Goal: Information Seeking & Learning: Learn about a topic

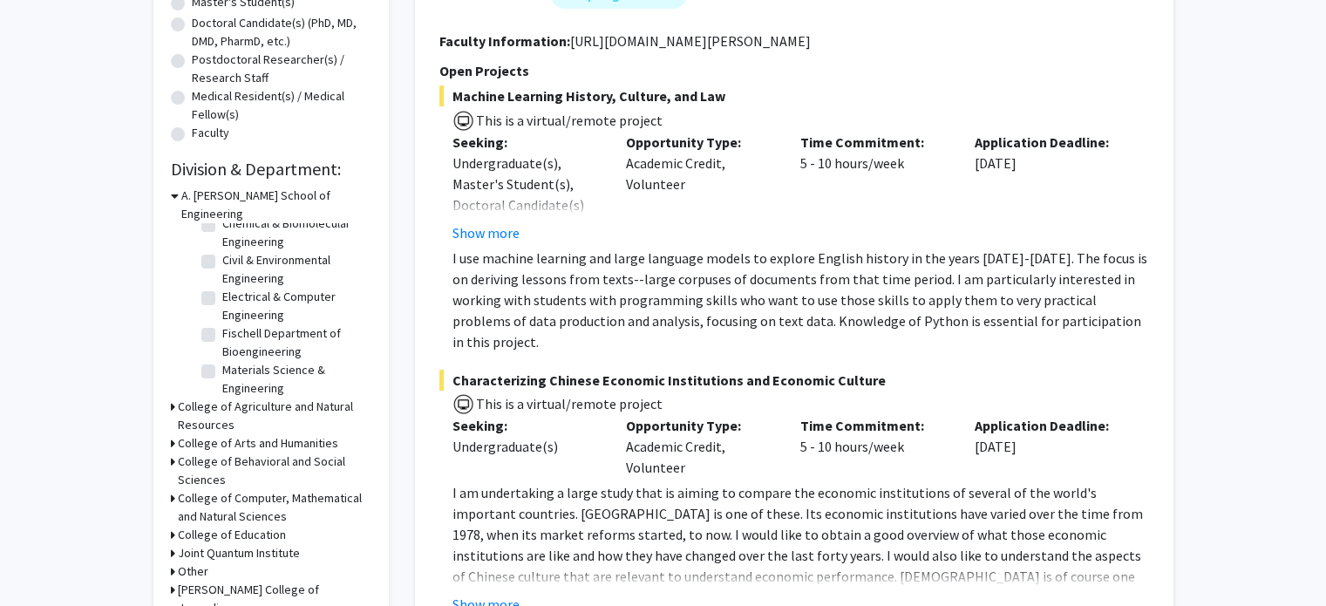
scroll to position [460, 0]
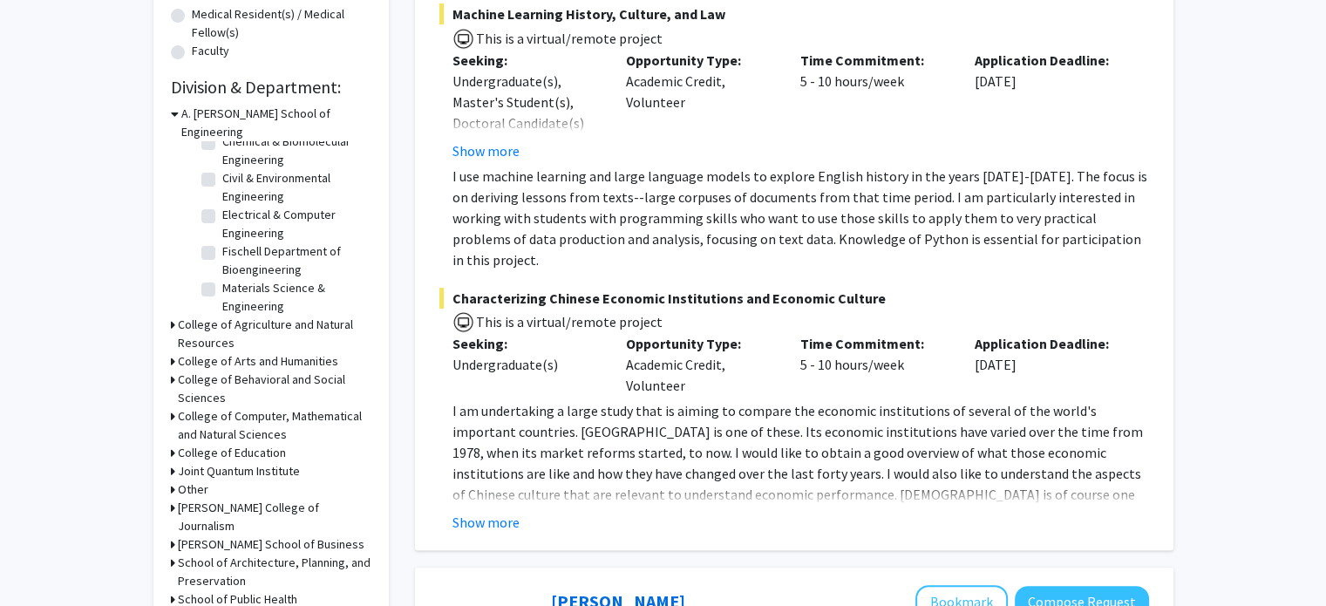
click at [197, 407] on h3 "College of Computer, Mathematical and Natural Sciences" at bounding box center [275, 425] width 194 height 37
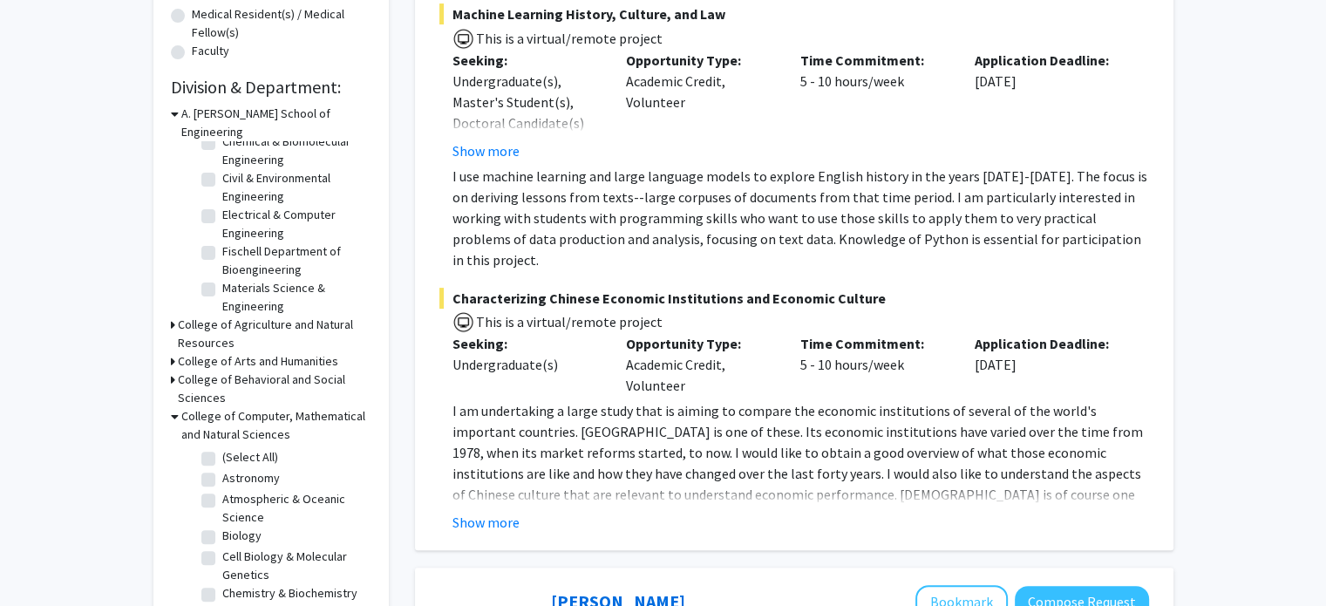
click at [222, 448] on label "(Select All)" at bounding box center [250, 457] width 56 height 18
click at [222, 448] on input "(Select All)" at bounding box center [227, 453] width 11 height 11
checkbox input "true"
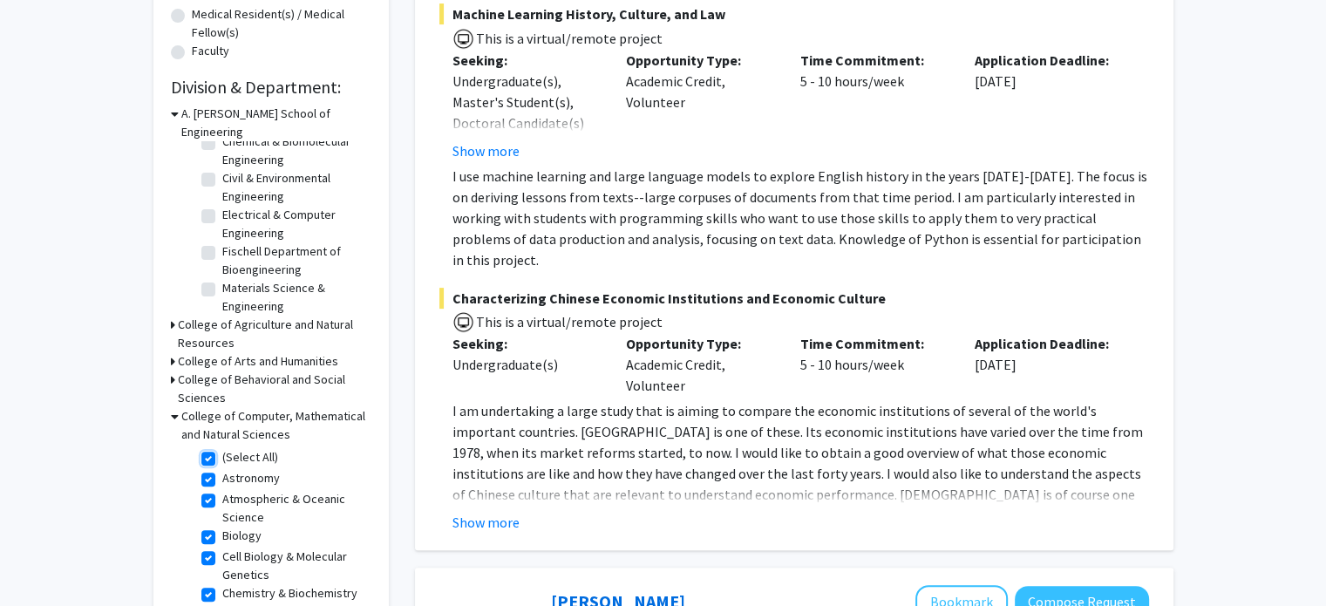
checkbox input "true"
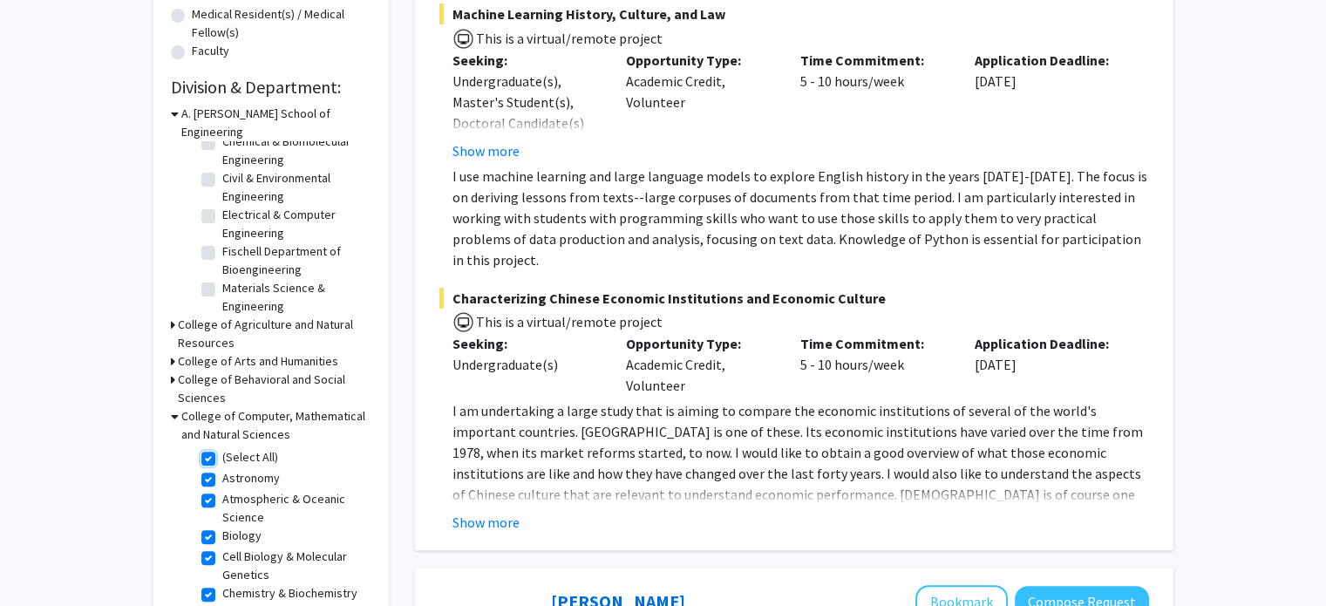
checkbox input "true"
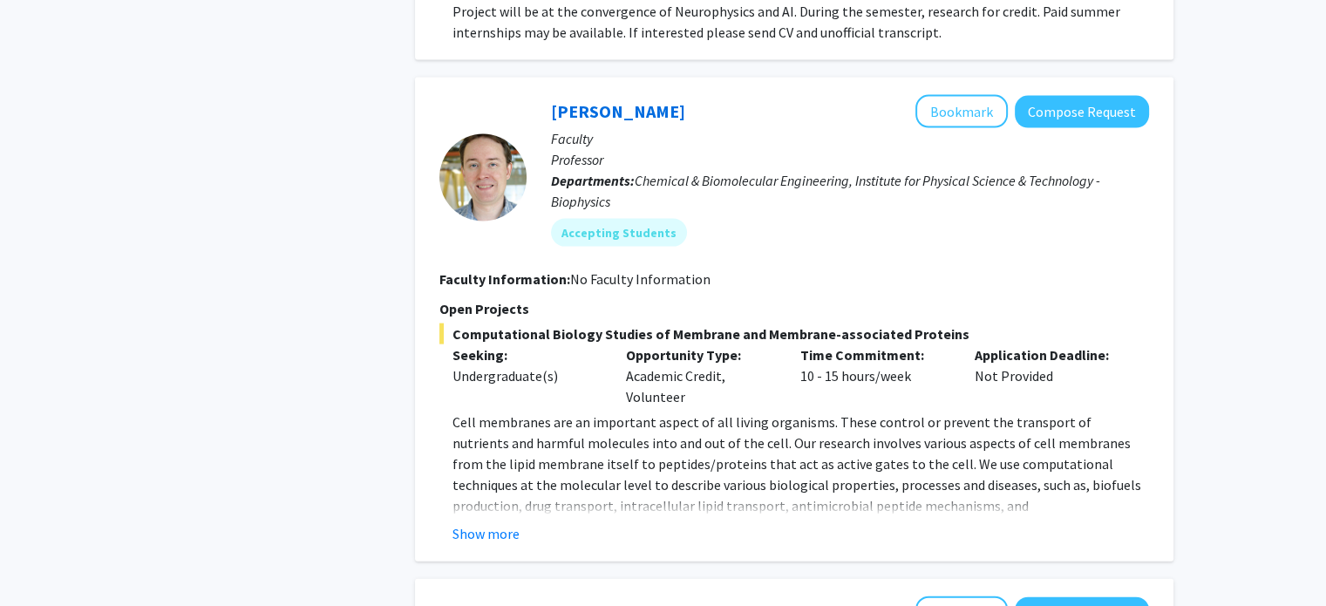
scroll to position [3784, 0]
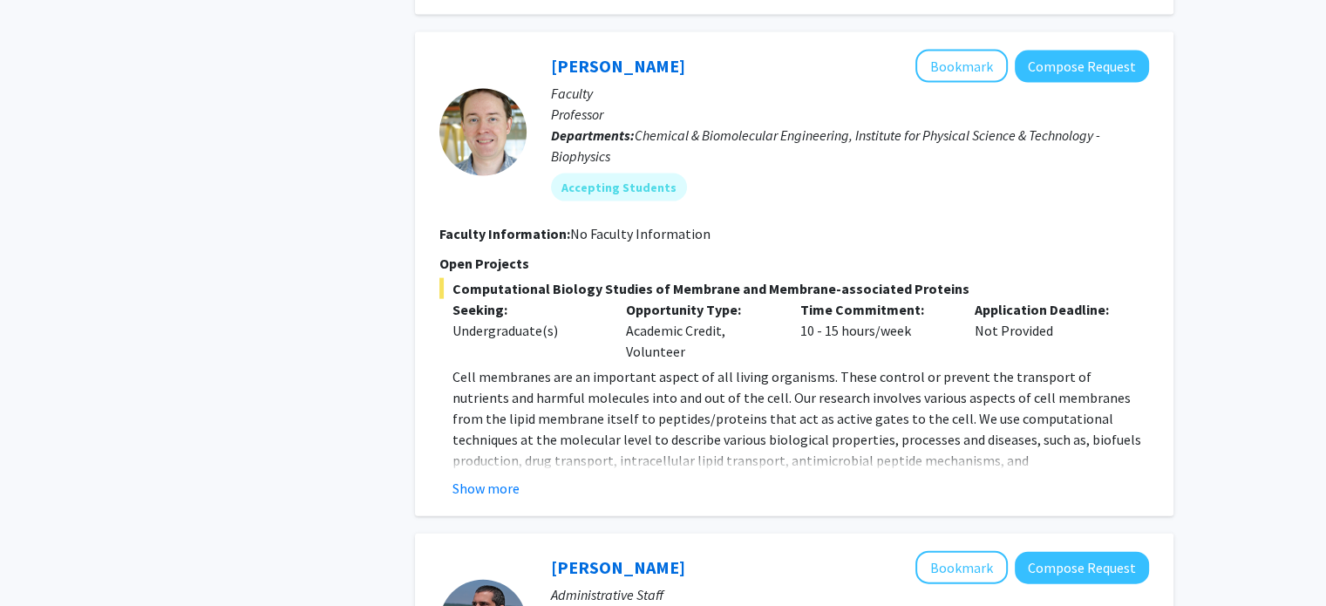
click at [523, 424] on p "Cell membranes are an important aspect of all living organisms. These control o…" at bounding box center [800, 470] width 697 height 209
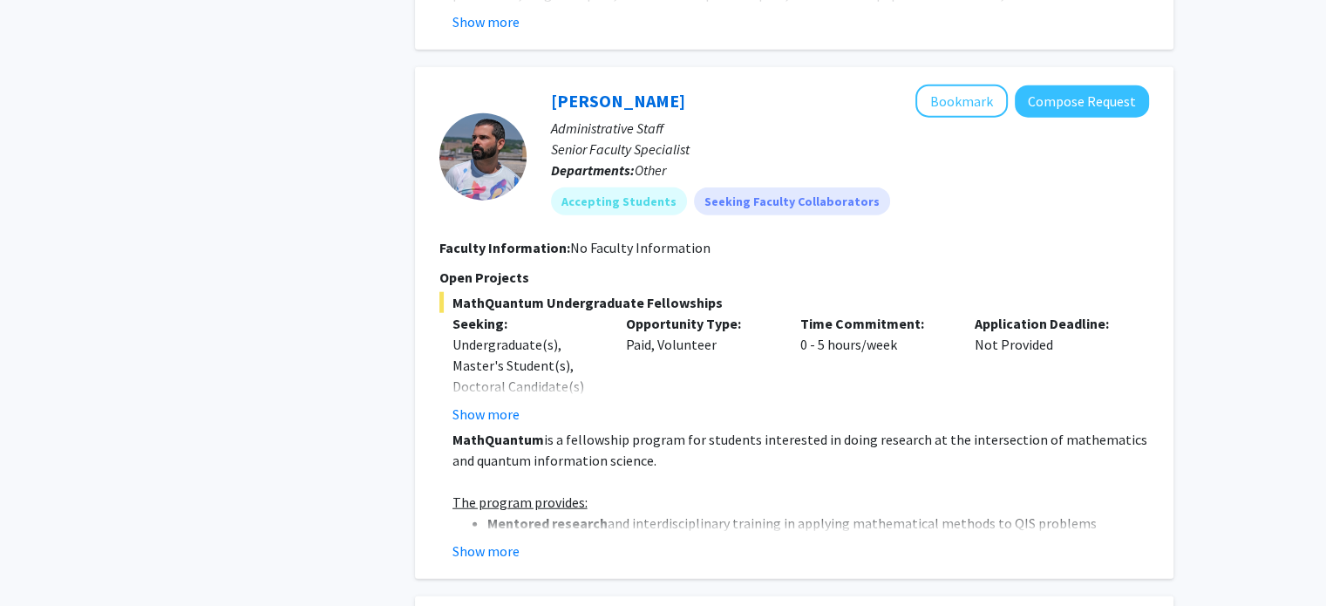
scroll to position [4251, 0]
click at [510, 540] on button "Show more" at bounding box center [485, 550] width 67 height 21
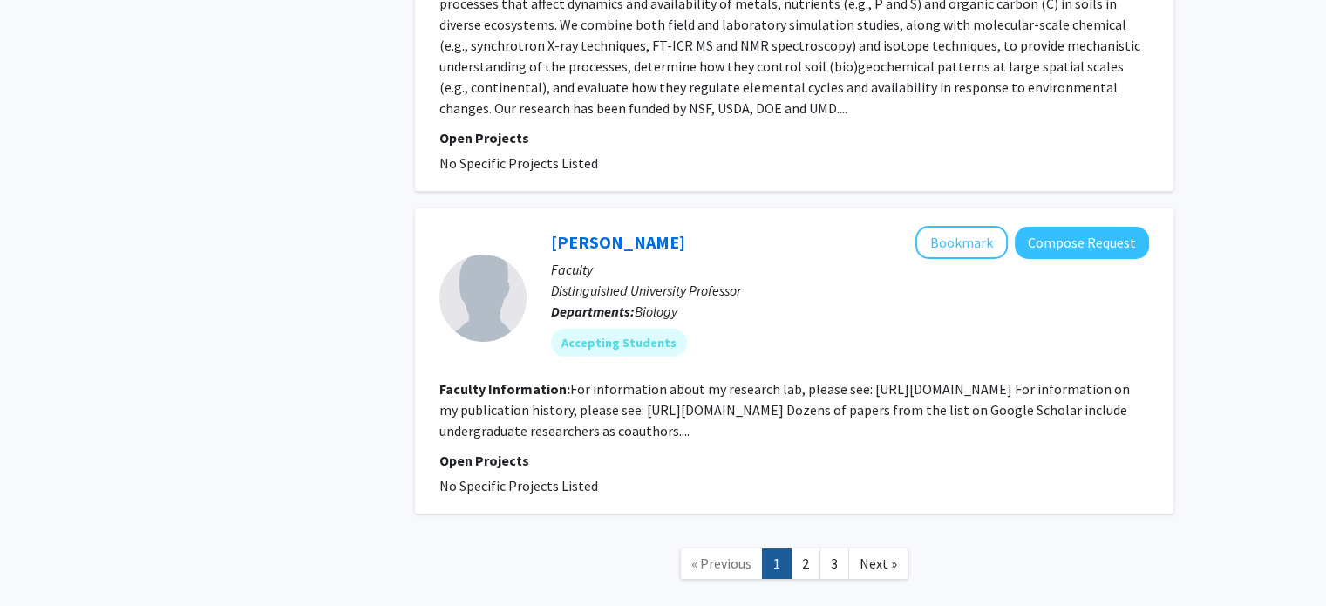
scroll to position [6290, 0]
click at [858, 547] on link "Next »" at bounding box center [878, 562] width 60 height 31
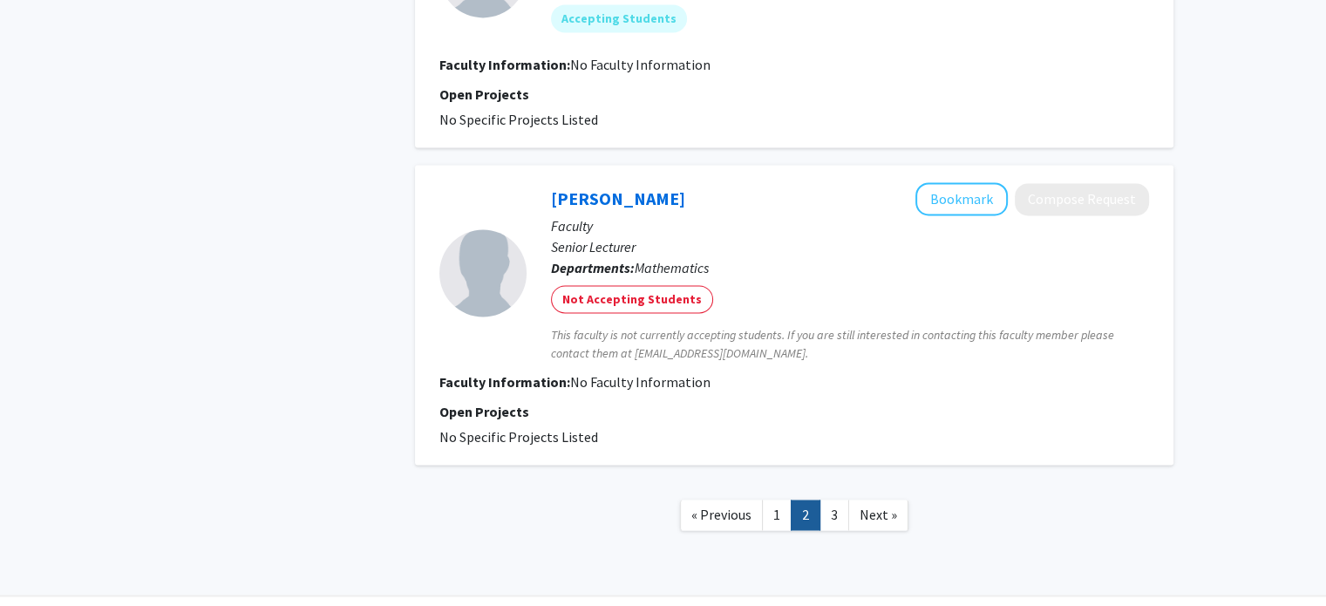
scroll to position [2666, 0]
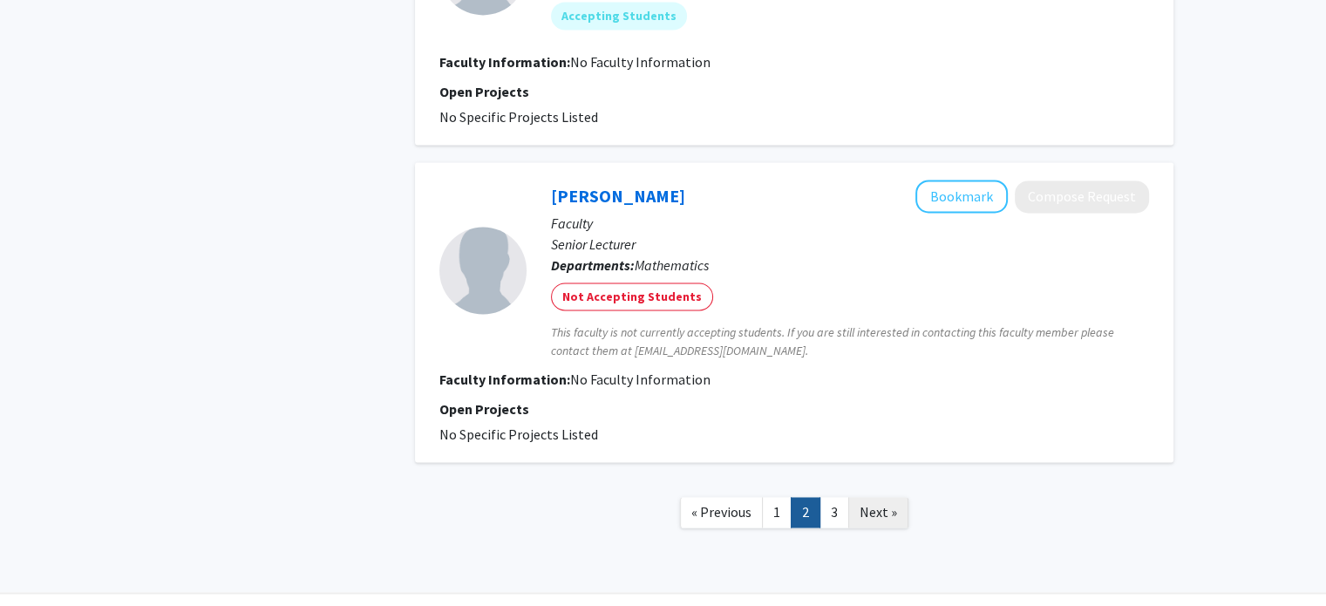
click at [872, 503] on span "Next »" at bounding box center [878, 511] width 37 height 17
